Goal: Find specific page/section: Find specific page/section

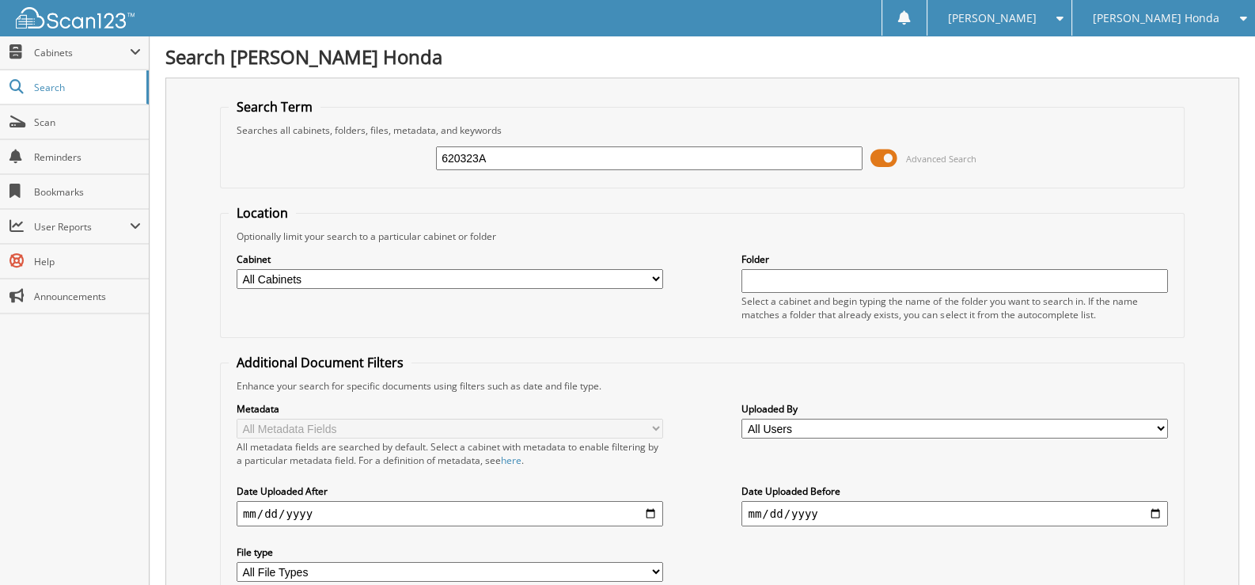
drag, startPoint x: 520, startPoint y: 155, endPoint x: 316, endPoint y: 142, distance: 204.5
click at [316, 142] on div "620323A Advanced Search" at bounding box center [702, 158] width 947 height 43
type input "575280"
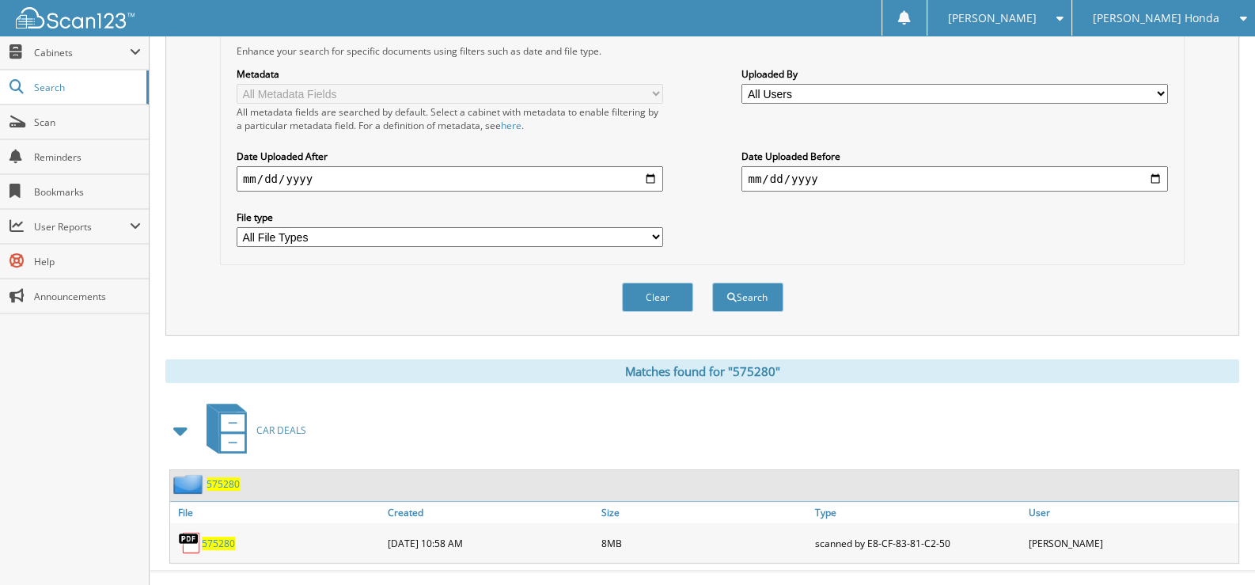
scroll to position [344, 0]
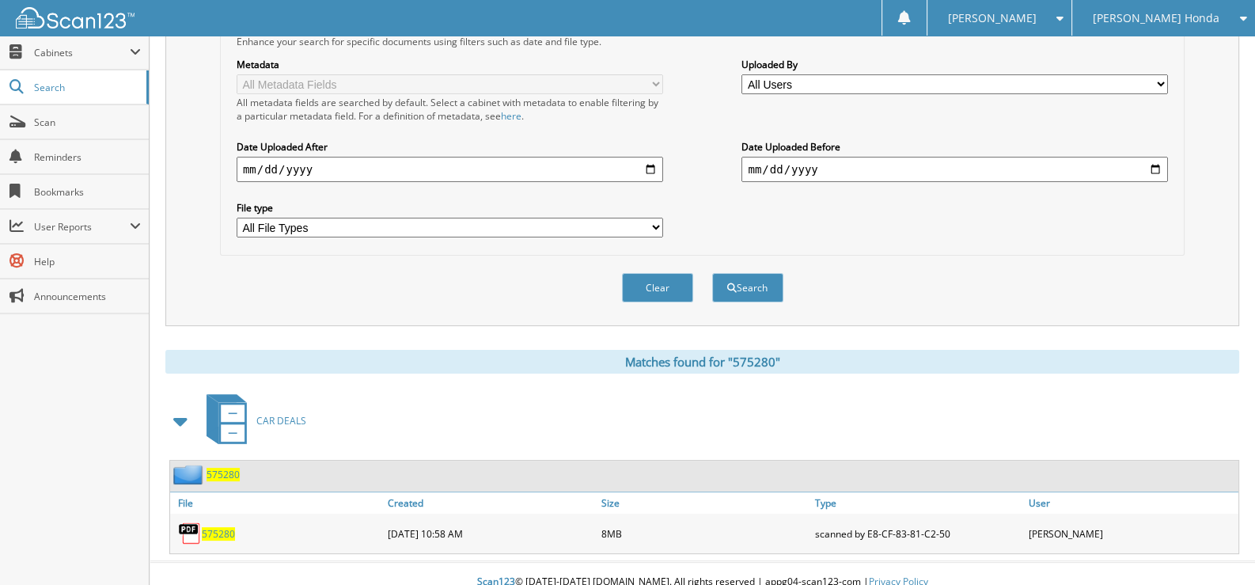
click at [224, 527] on span "575280" at bounding box center [218, 533] width 33 height 13
